Goal: Task Accomplishment & Management: Manage account settings

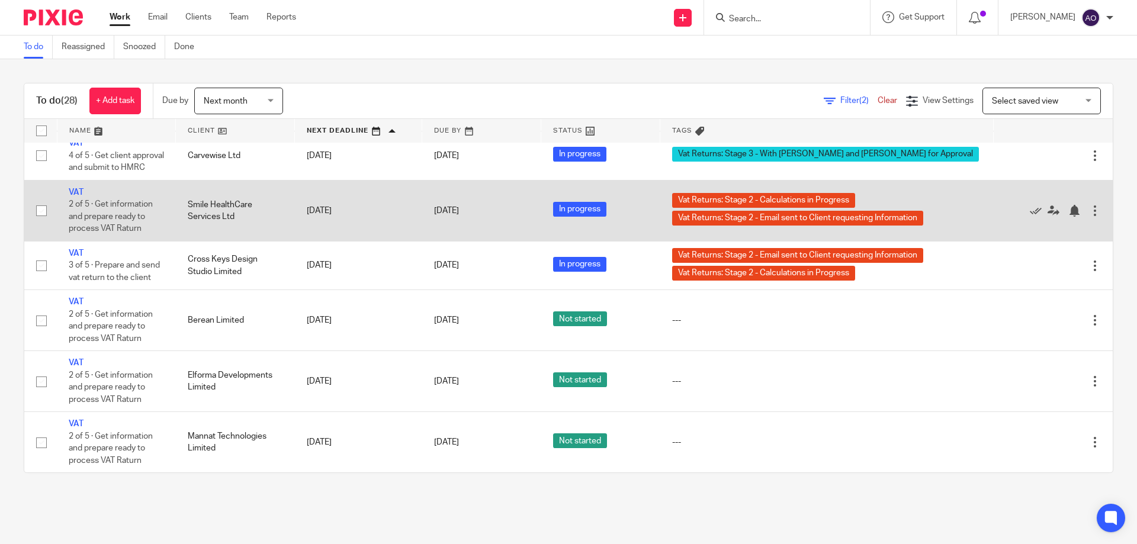
scroll to position [1341, 0]
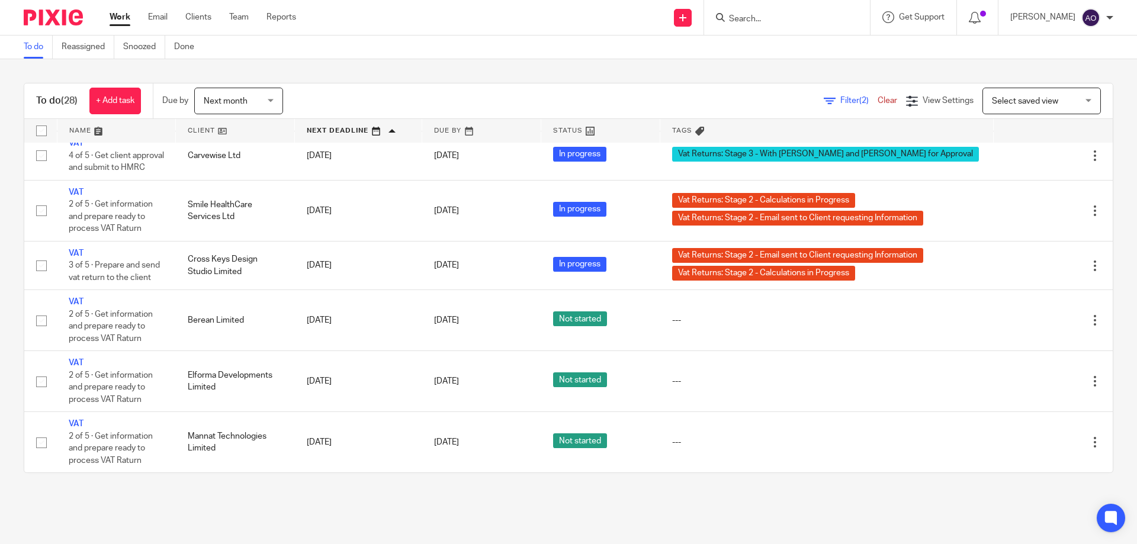
click at [222, 131] on link at bounding box center [235, 131] width 118 height 24
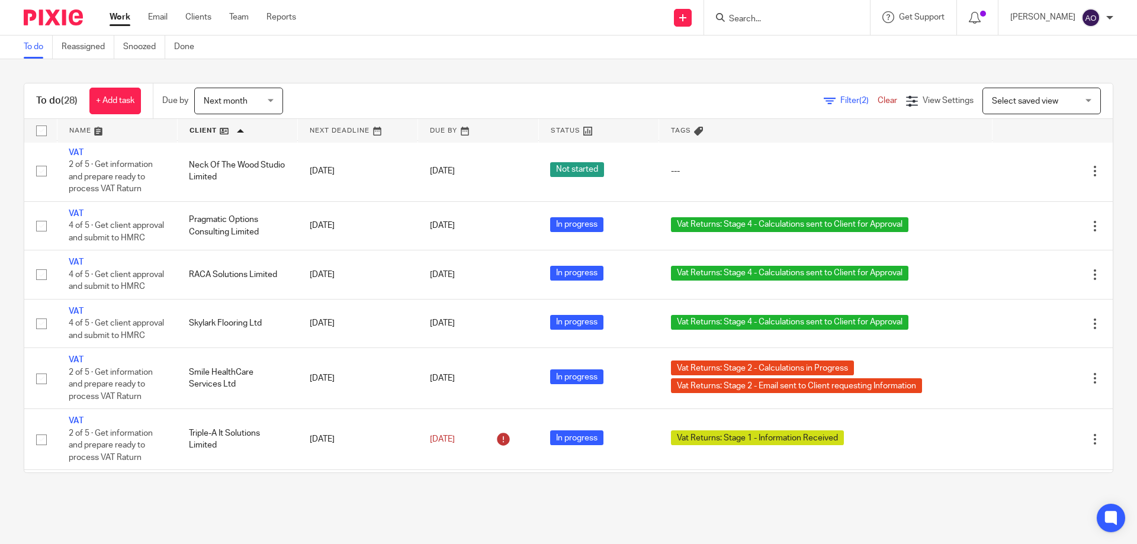
scroll to position [1244, 0]
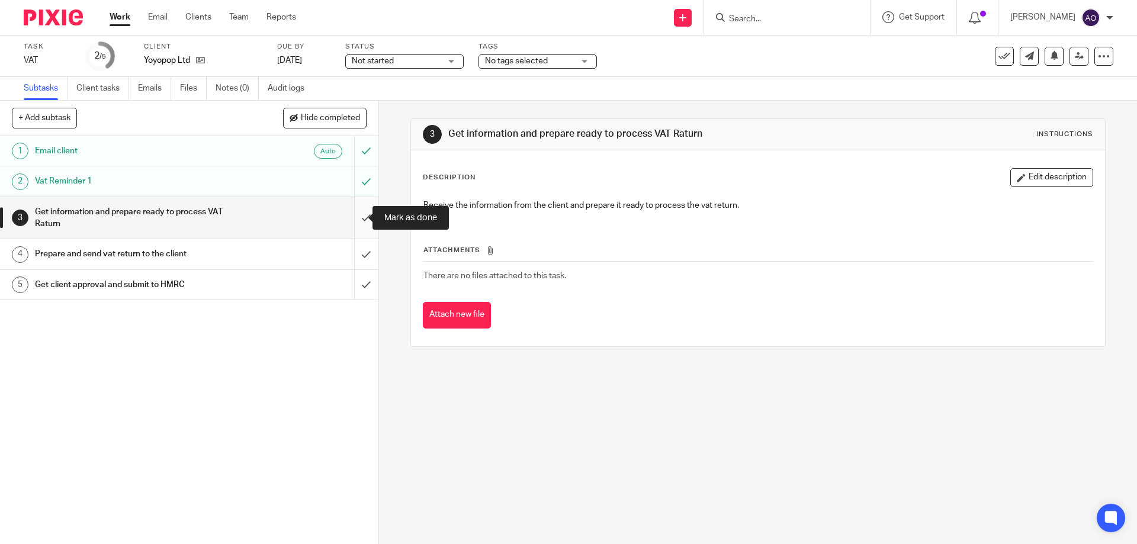
click at [352, 215] on input "submit" at bounding box center [189, 218] width 378 height 42
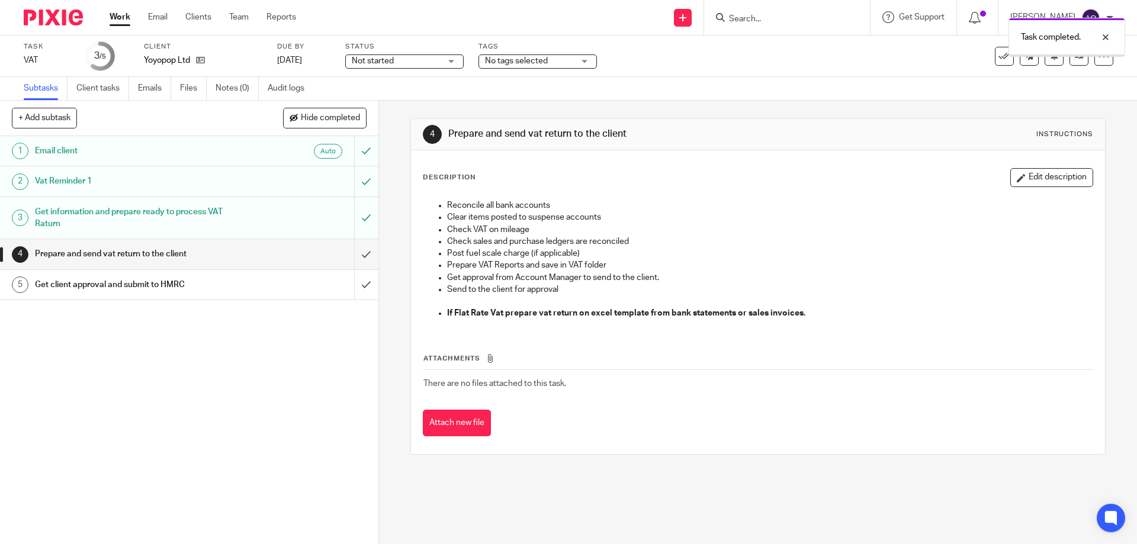
click at [453, 59] on div "Not started Not started" at bounding box center [404, 61] width 118 height 14
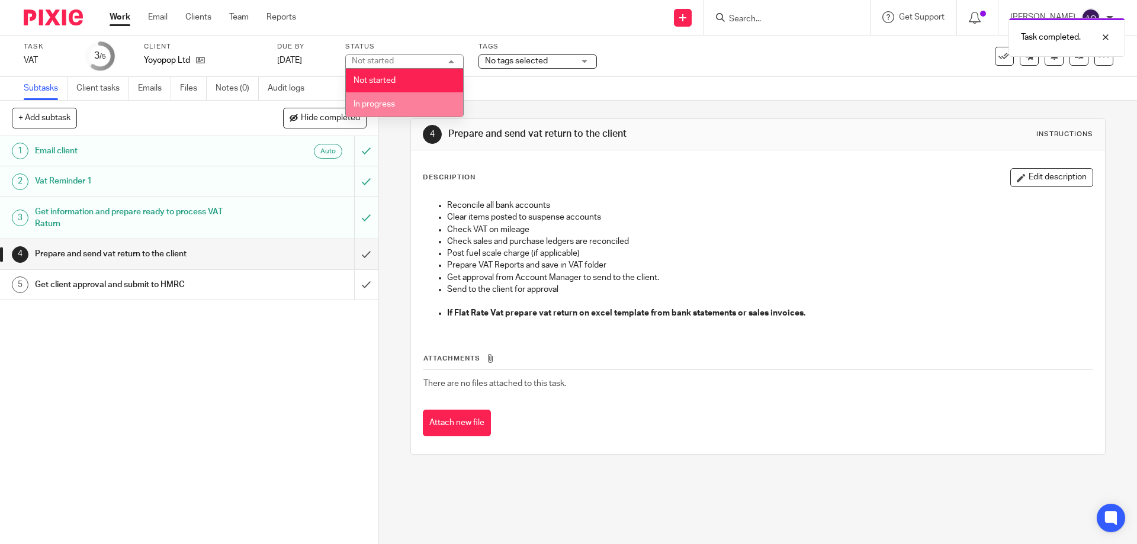
click at [393, 99] on li "In progress" at bounding box center [404, 104] width 117 height 24
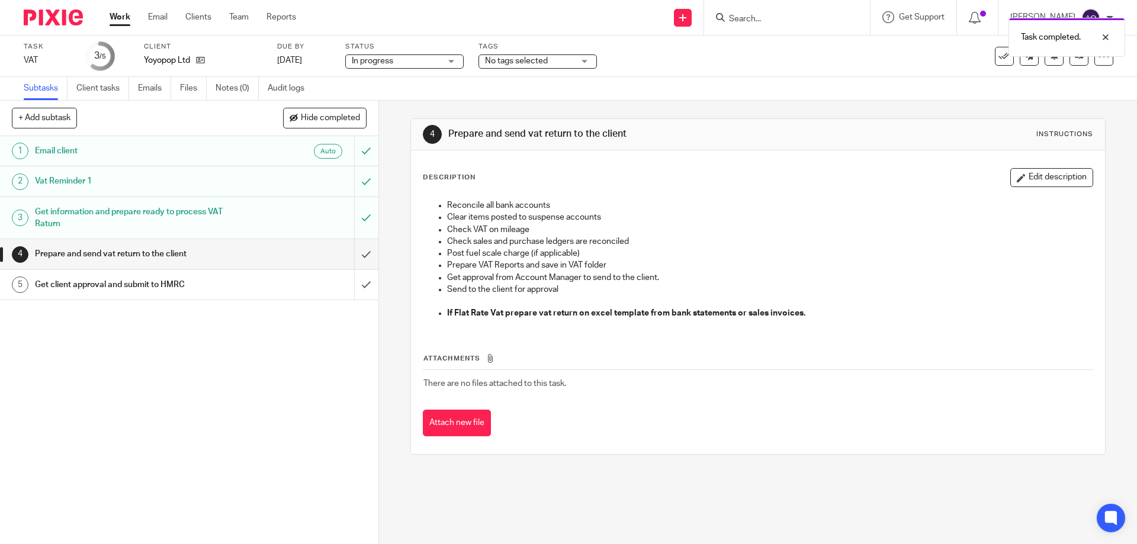
click at [583, 60] on div "No tags selected" at bounding box center [537, 61] width 118 height 14
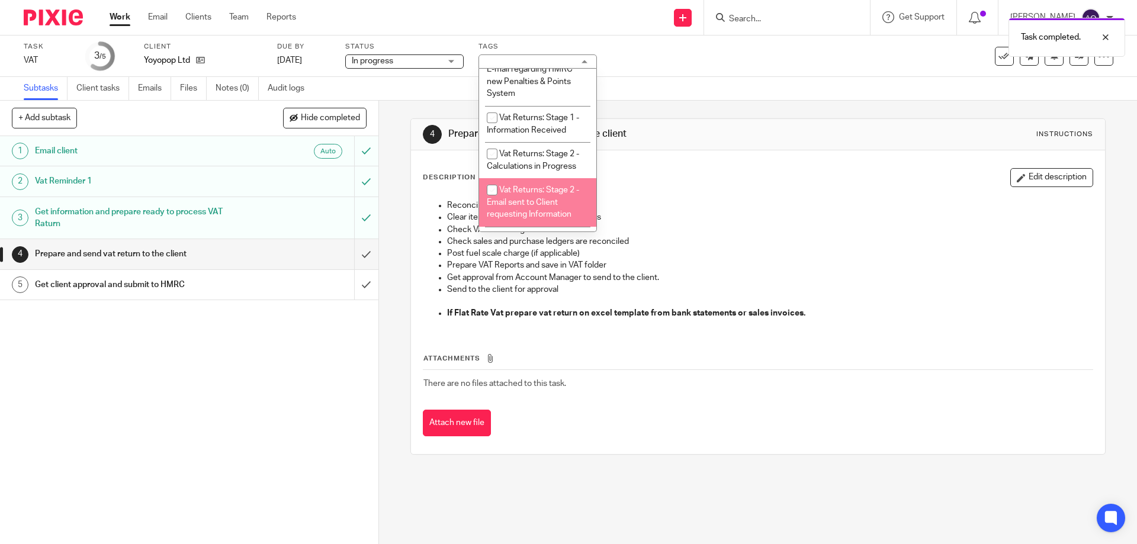
scroll to position [710, 0]
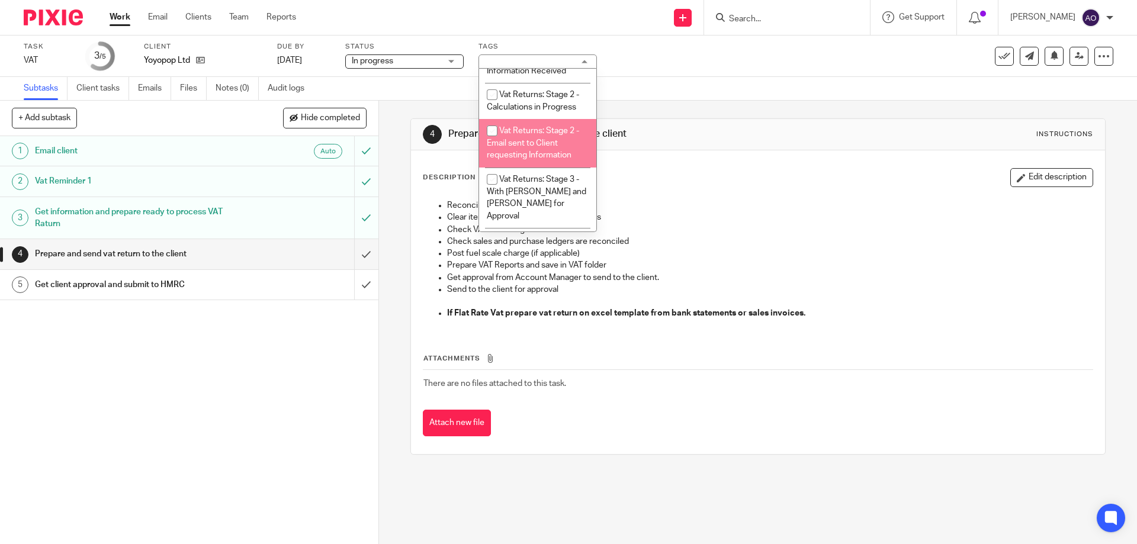
click at [484, 127] on input "checkbox" at bounding box center [492, 131] width 22 height 22
checkbox input "true"
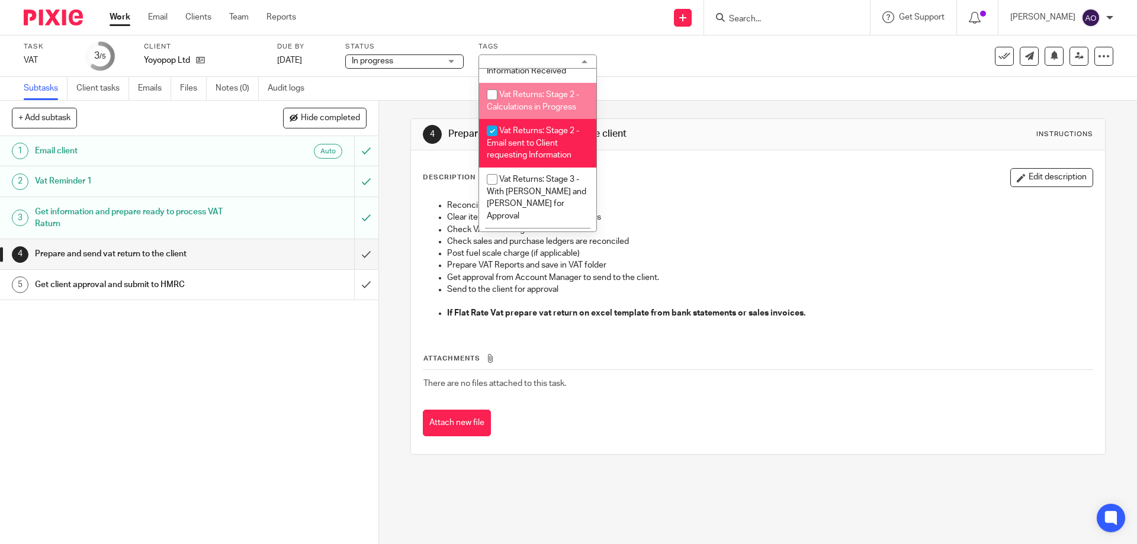
click at [493, 83] on input "checkbox" at bounding box center [492, 94] width 22 height 22
checkbox input "true"
click at [270, 374] on div "1 Email client Auto 2 Vat Reminder 1 3 Get information and prepare ready to pro…" at bounding box center [189, 340] width 378 height 408
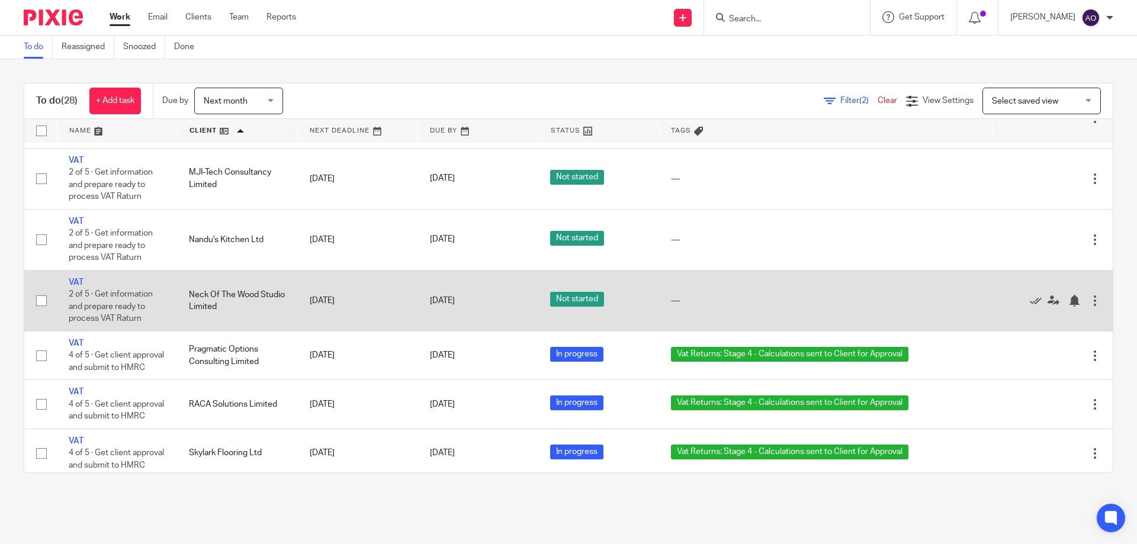
scroll to position [877, 0]
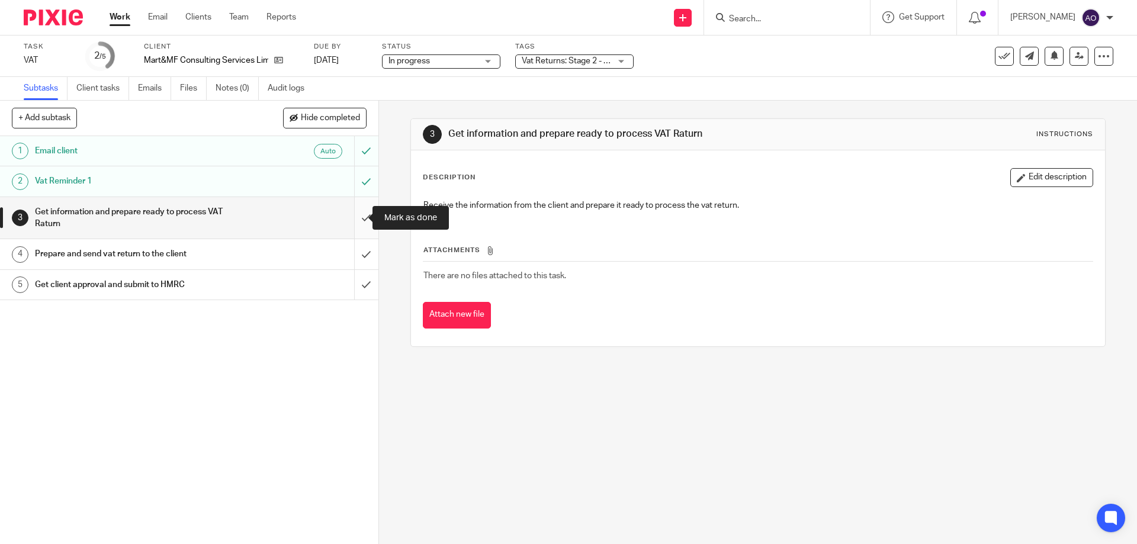
click at [357, 216] on input "submit" at bounding box center [189, 218] width 378 height 42
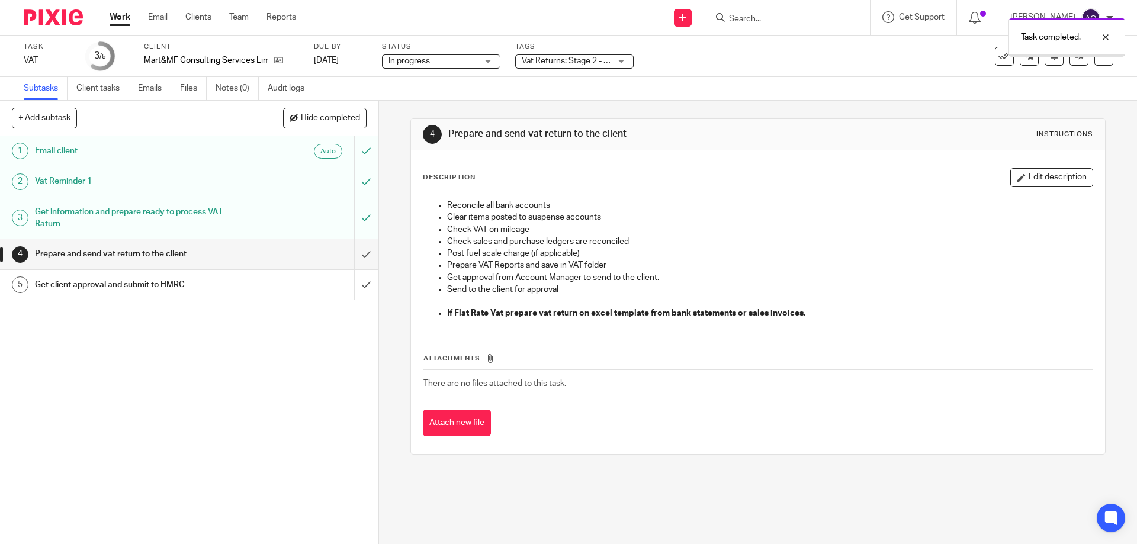
click at [625, 60] on div "Vat Returns: Stage 2 - Calculations in Progress + 1" at bounding box center [574, 61] width 118 height 14
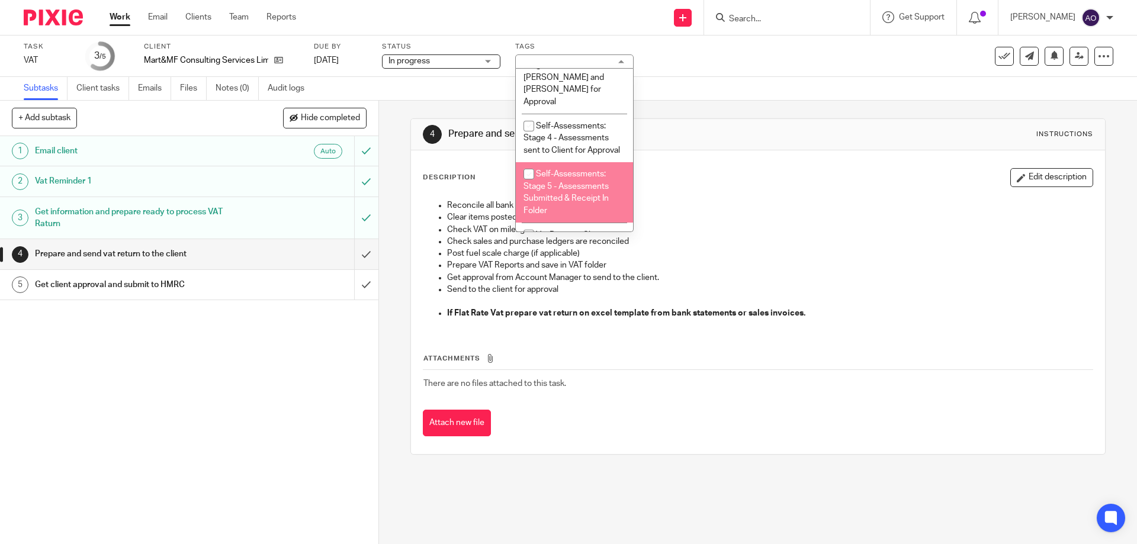
scroll to position [651, 0]
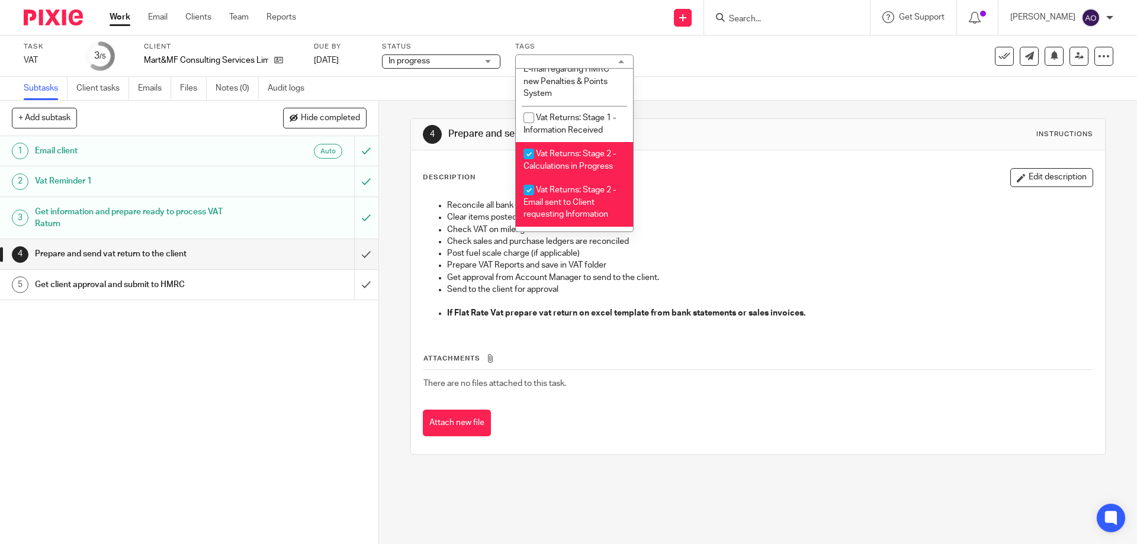
click at [528, 143] on input "checkbox" at bounding box center [528, 154] width 22 height 22
checkbox input "false"
click at [526, 186] on input "checkbox" at bounding box center [528, 190] width 22 height 22
checkbox input "false"
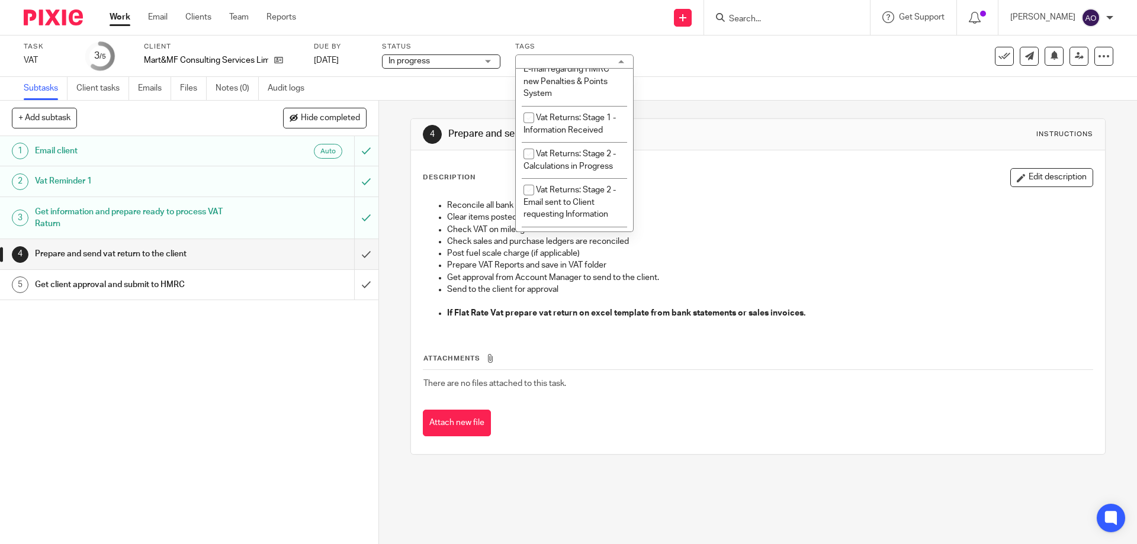
scroll to position [770, 0]
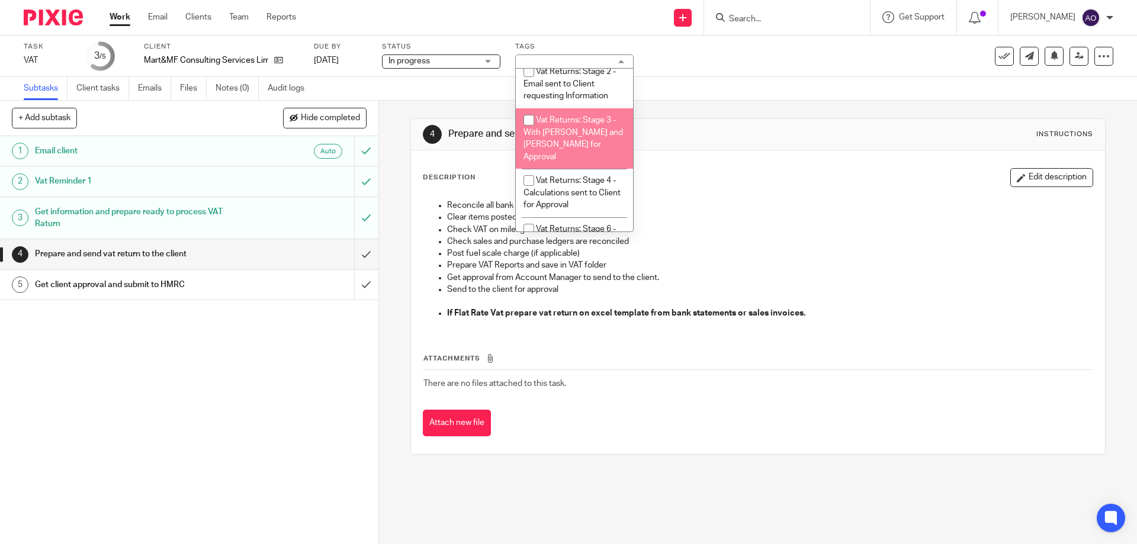
click at [529, 119] on input "checkbox" at bounding box center [528, 120] width 22 height 22
checkbox input "true"
click at [306, 384] on div "1 Email client Auto 2 Vat Reminder 1 3 Get information and prepare ready to pro…" at bounding box center [189, 340] width 378 height 408
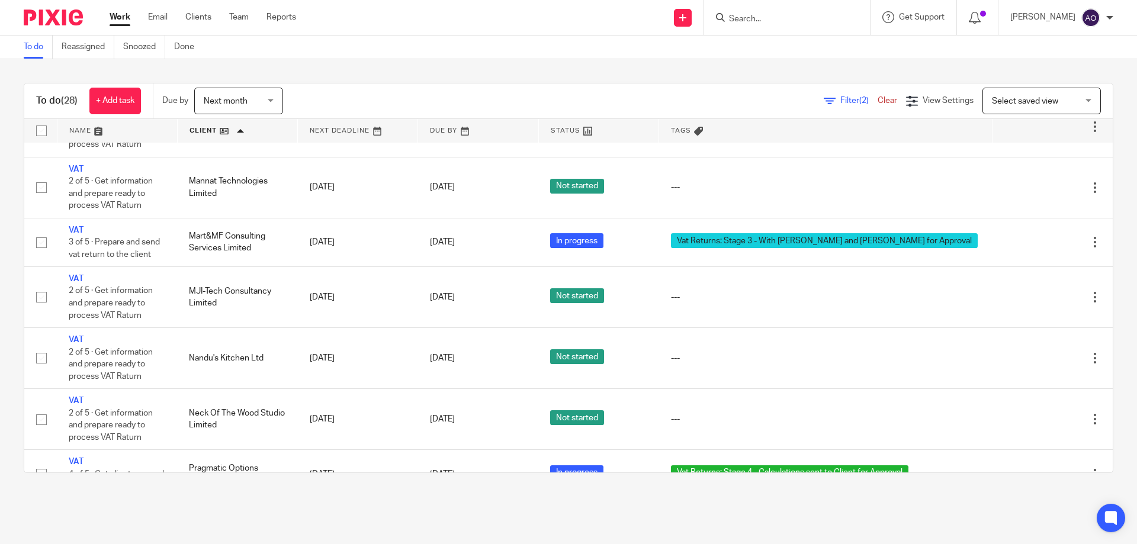
scroll to position [746, 0]
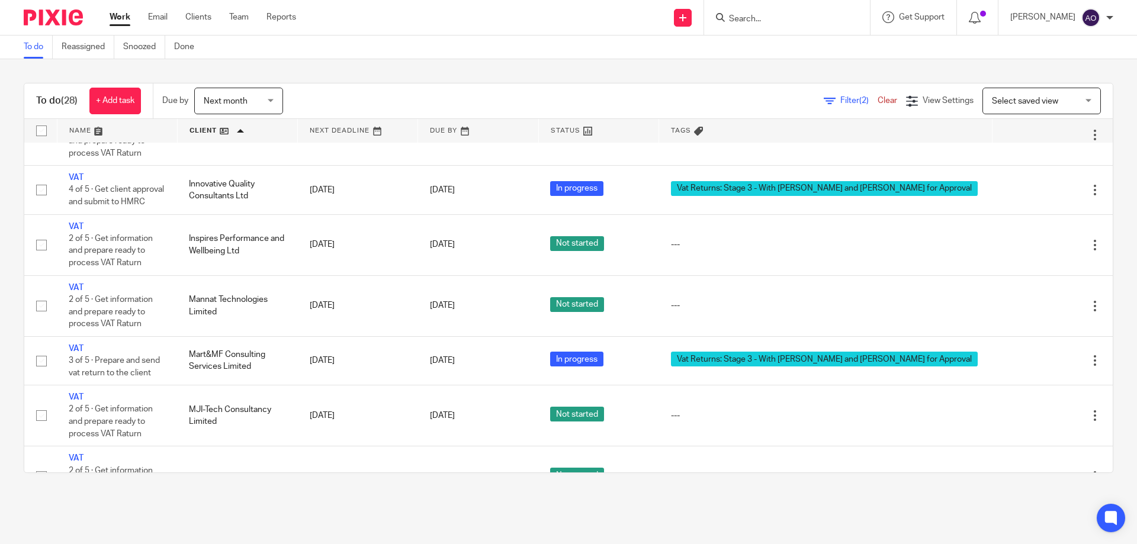
click at [869, 64] on div "To do (28) + Add task Due by Next month Next month [DATE] [DATE] This week Next…" at bounding box center [568, 277] width 1137 height 437
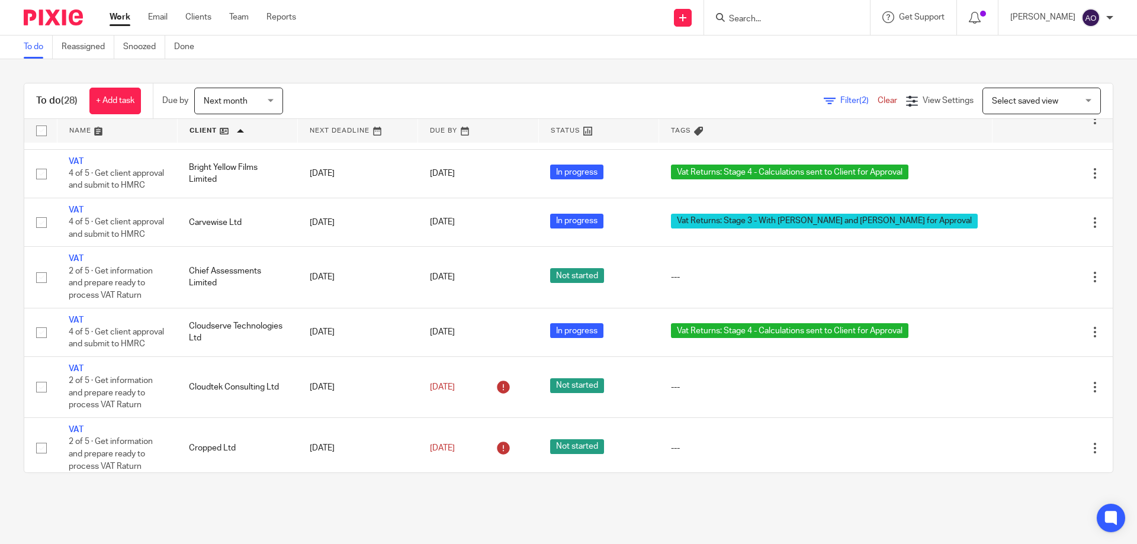
scroll to position [0, 0]
